Goal: Task Accomplishment & Management: Complete application form

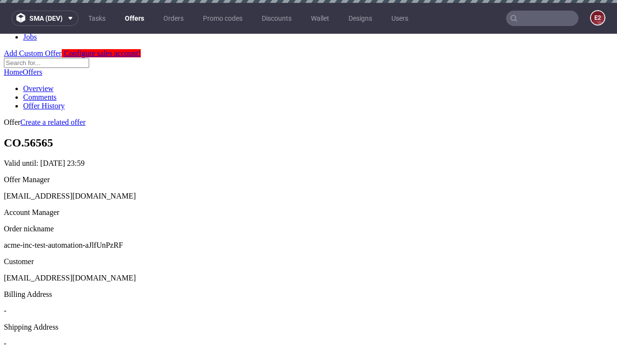
scroll to position [3, 0]
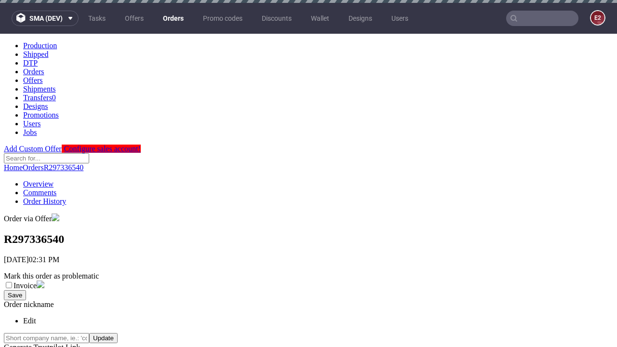
scroll to position [219, 0]
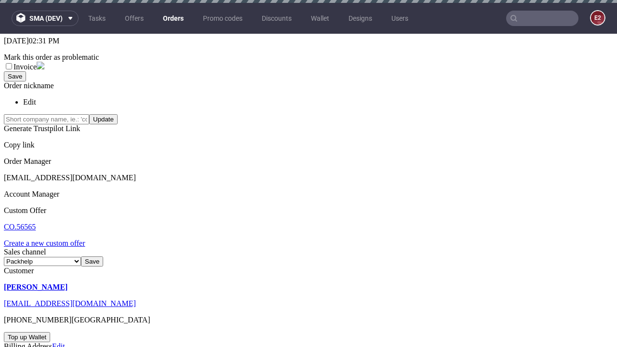
click at [49, 239] on link "Create a new custom offer" at bounding box center [44, 243] width 81 height 8
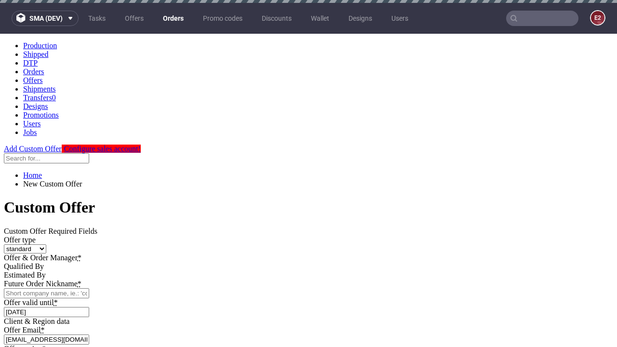
scroll to position [0, 0]
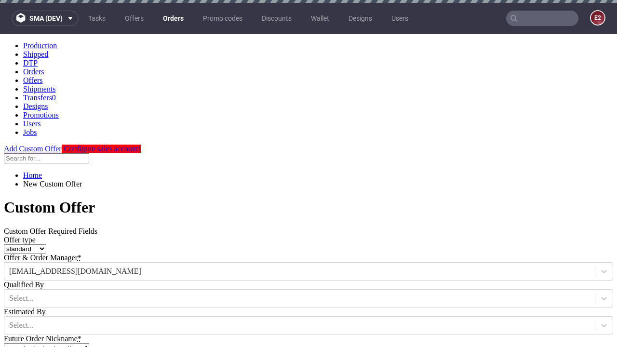
type input "acme-inc-test-automation-aJlfUnPzRF"
type input "2025-08-27"
type input "e2e-user-bEAAY8ZoHe@test.com"
select select "gb"
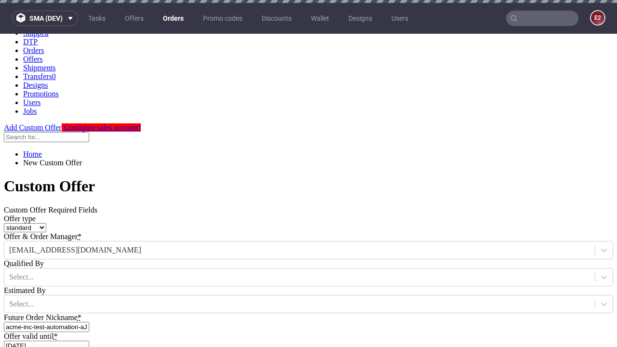
scroll to position [3, 0]
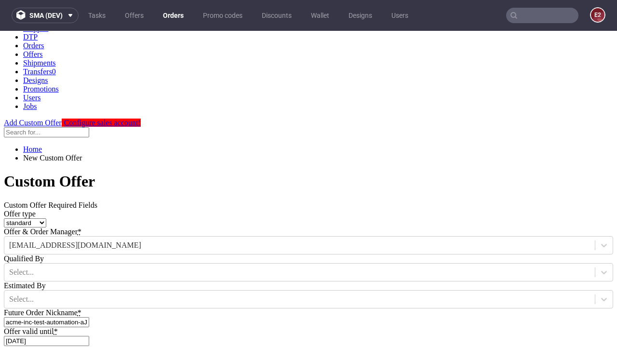
type input "e2e-user-bEAAY8ZoHe@test.com"
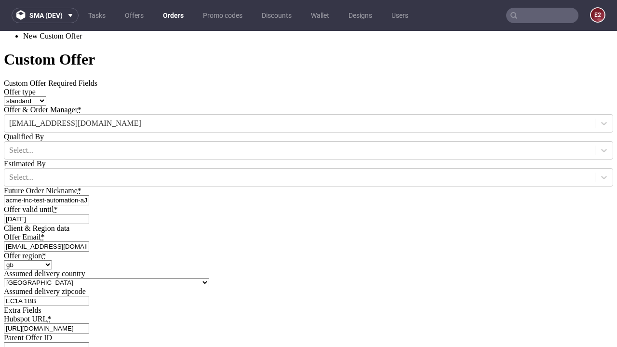
type input "https://app-eu1.hubspot.com/contacts/139493128/record/0-3/7600435676"
type input "Please wait..."
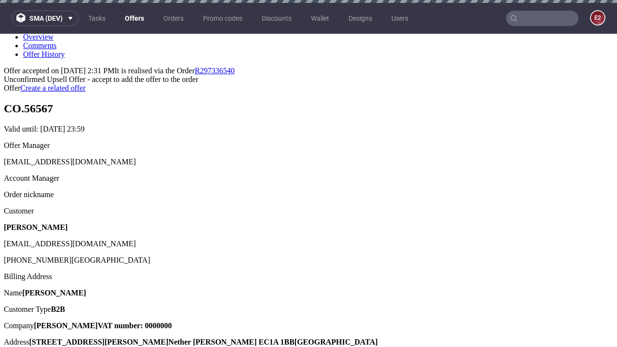
scroll to position [3, 0]
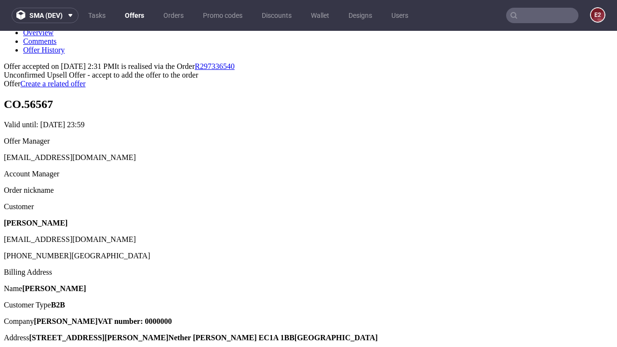
type input "In progress..."
